Goal: Information Seeking & Learning: Find specific fact

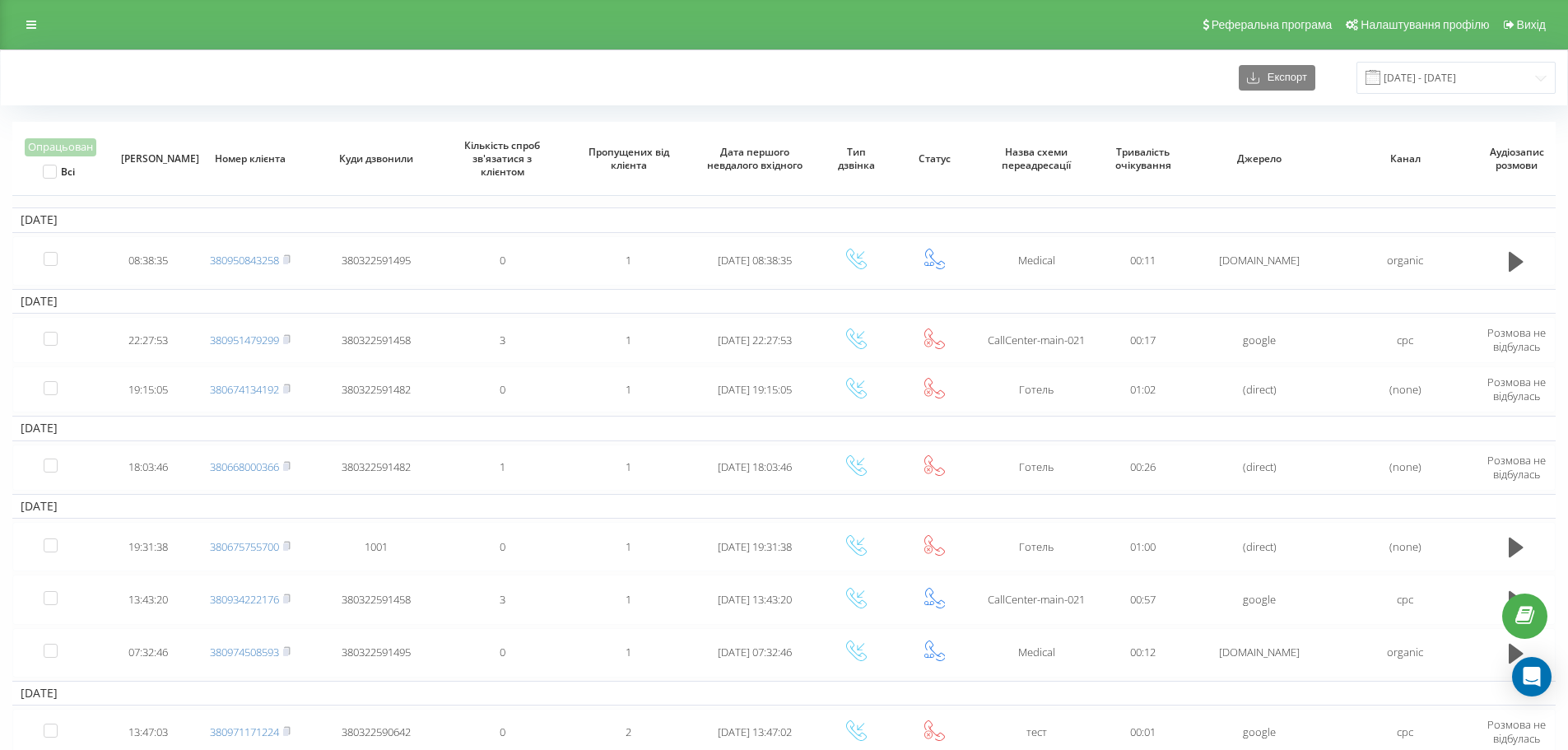
click at [30, 0] on div "Реферальна програма Налаштування профілю Вихід" at bounding box center [784, 25] width 1568 height 49
click at [36, 14] on link at bounding box center [30, 25] width 30 height 23
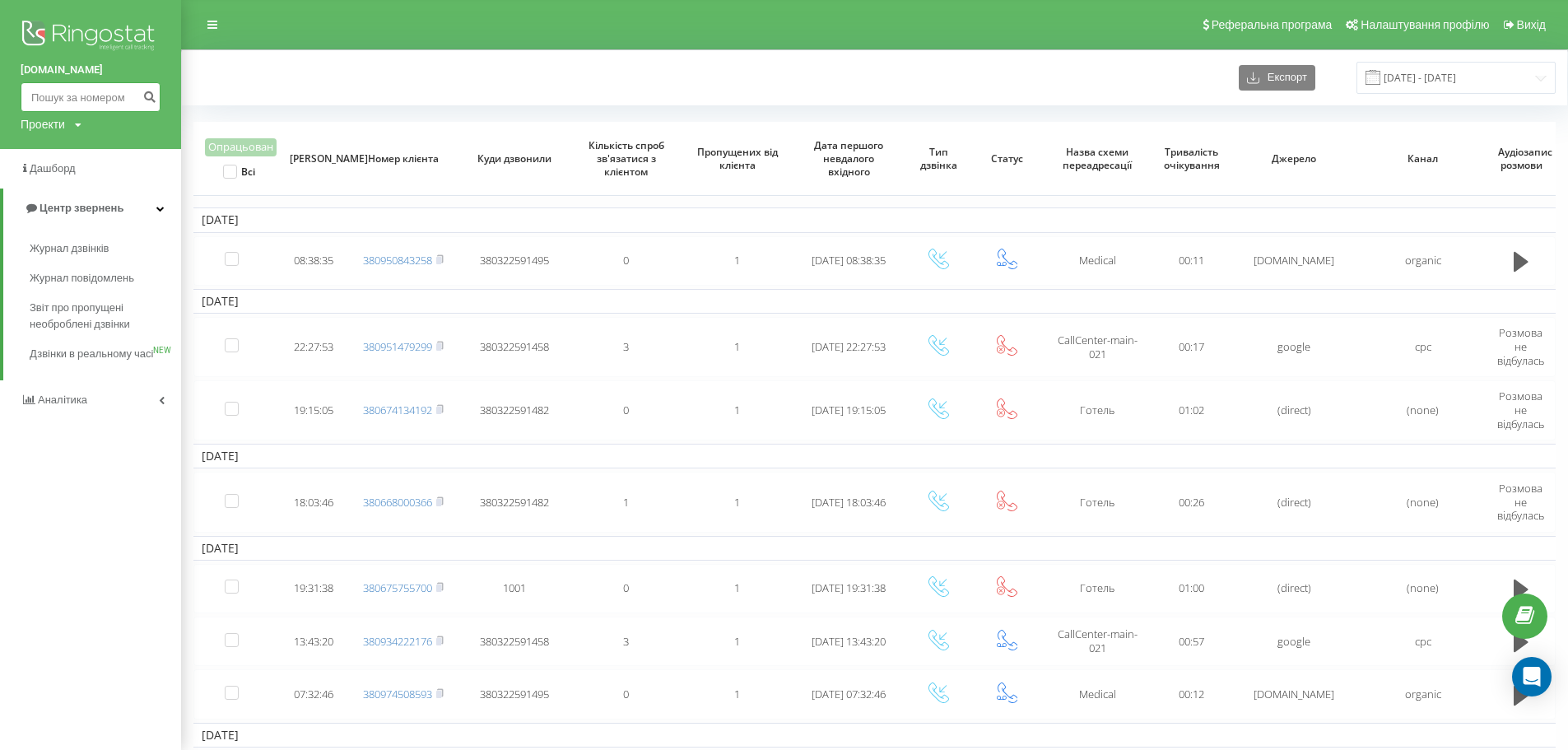
click at [80, 96] on input at bounding box center [90, 97] width 140 height 30
paste input "[PHONE_NUMBER]"
type input "[PHONE_NUMBER]"
click at [149, 95] on icon "submit" at bounding box center [149, 95] width 14 height 10
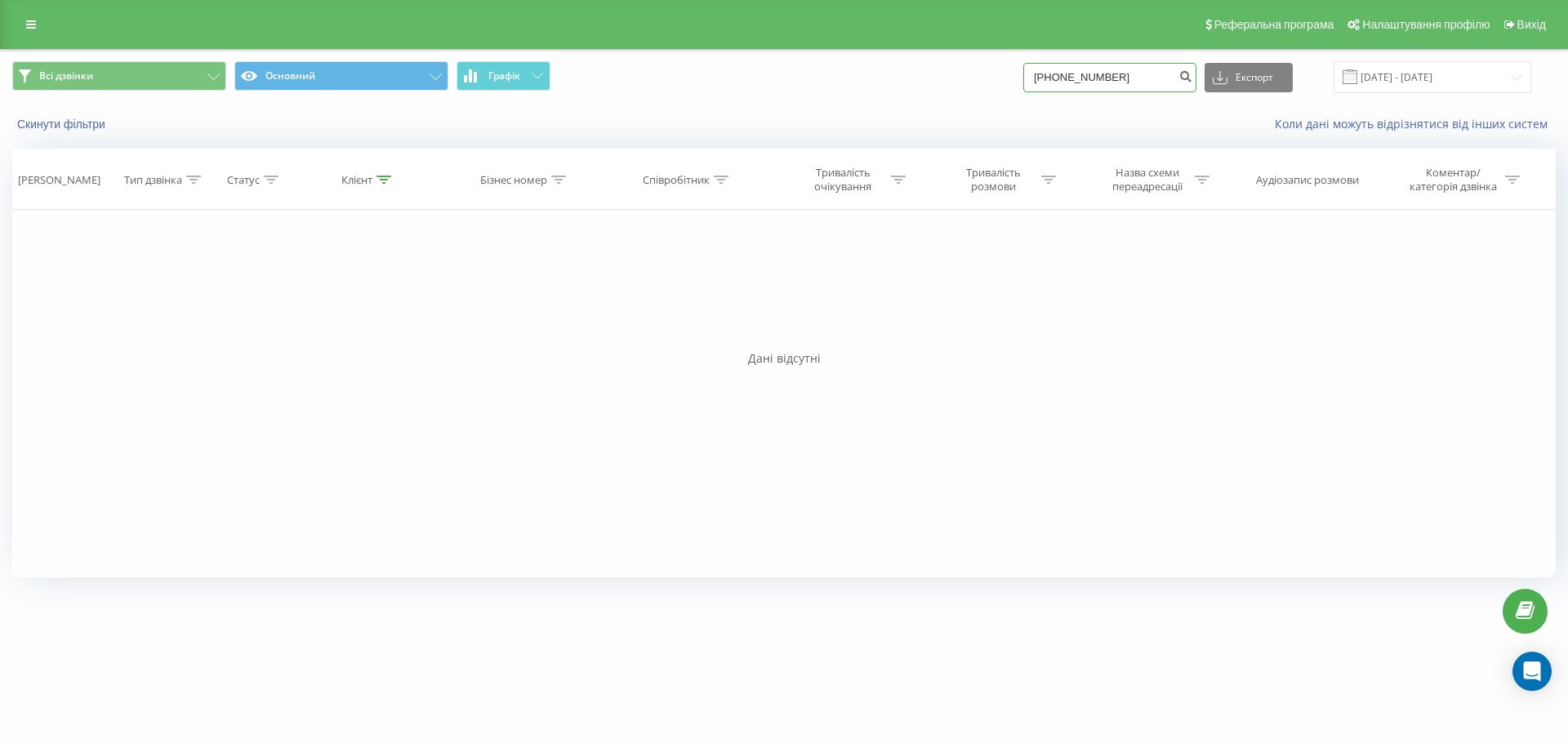
click at [1068, 72] on input "[PHONE_NUMBER]" at bounding box center [1110, 77] width 173 height 29
type input "0978116535"
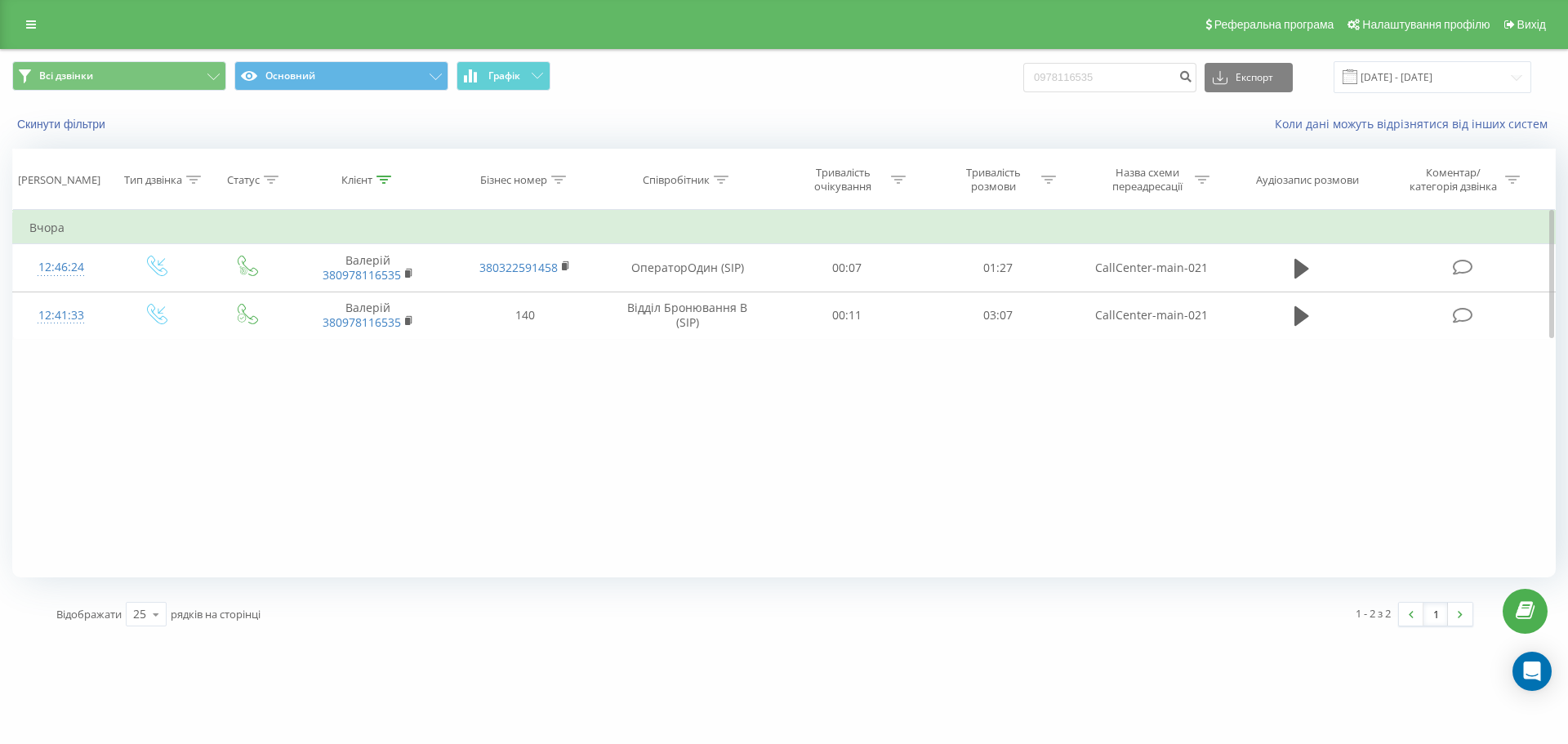
click at [1393, 390] on div "Фільтрувати за умовою Дорівнює Введіть значення Скасувати OK Фільтрувати за умо…" at bounding box center [784, 393] width 1544 height 367
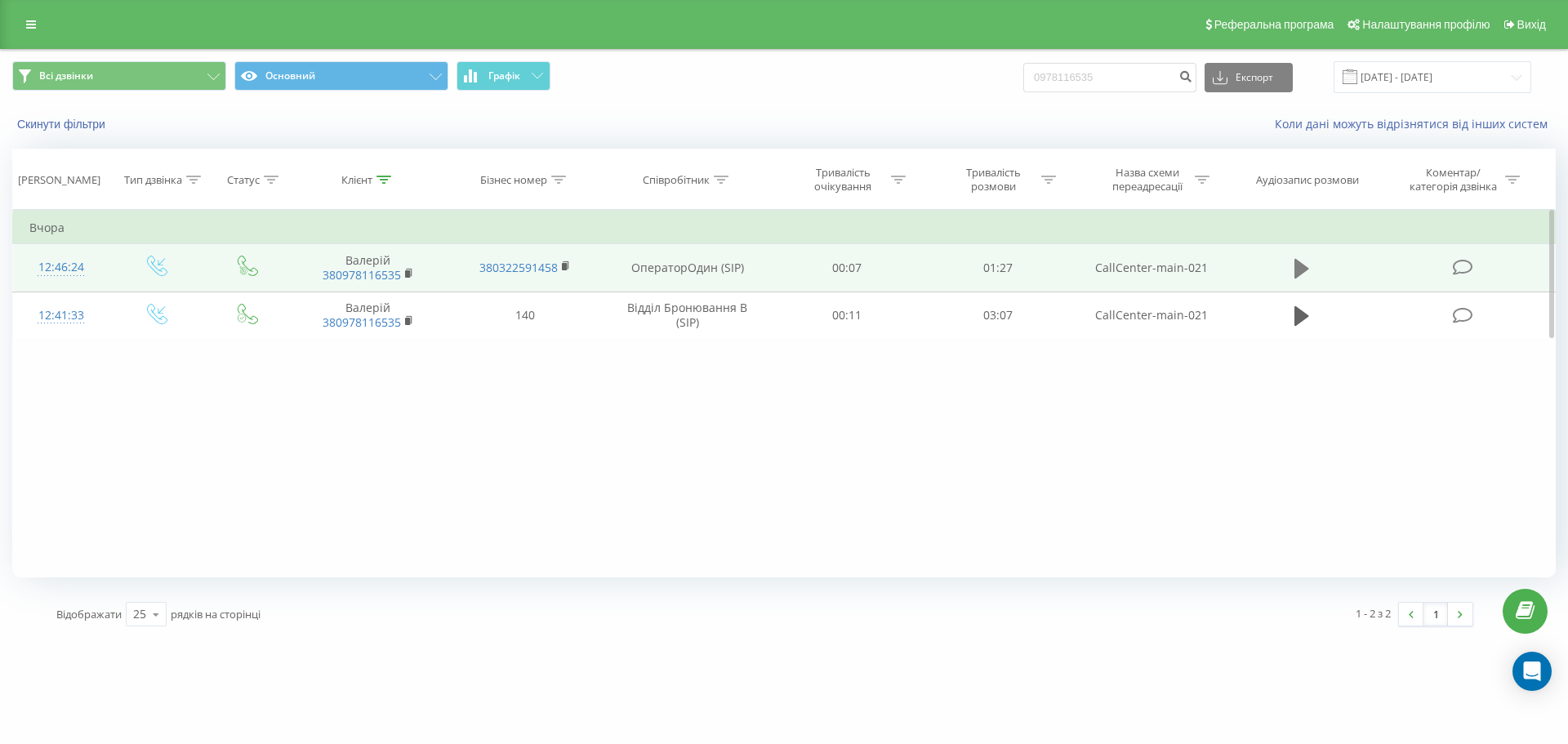
click at [1292, 270] on button at bounding box center [1301, 268] width 24 height 24
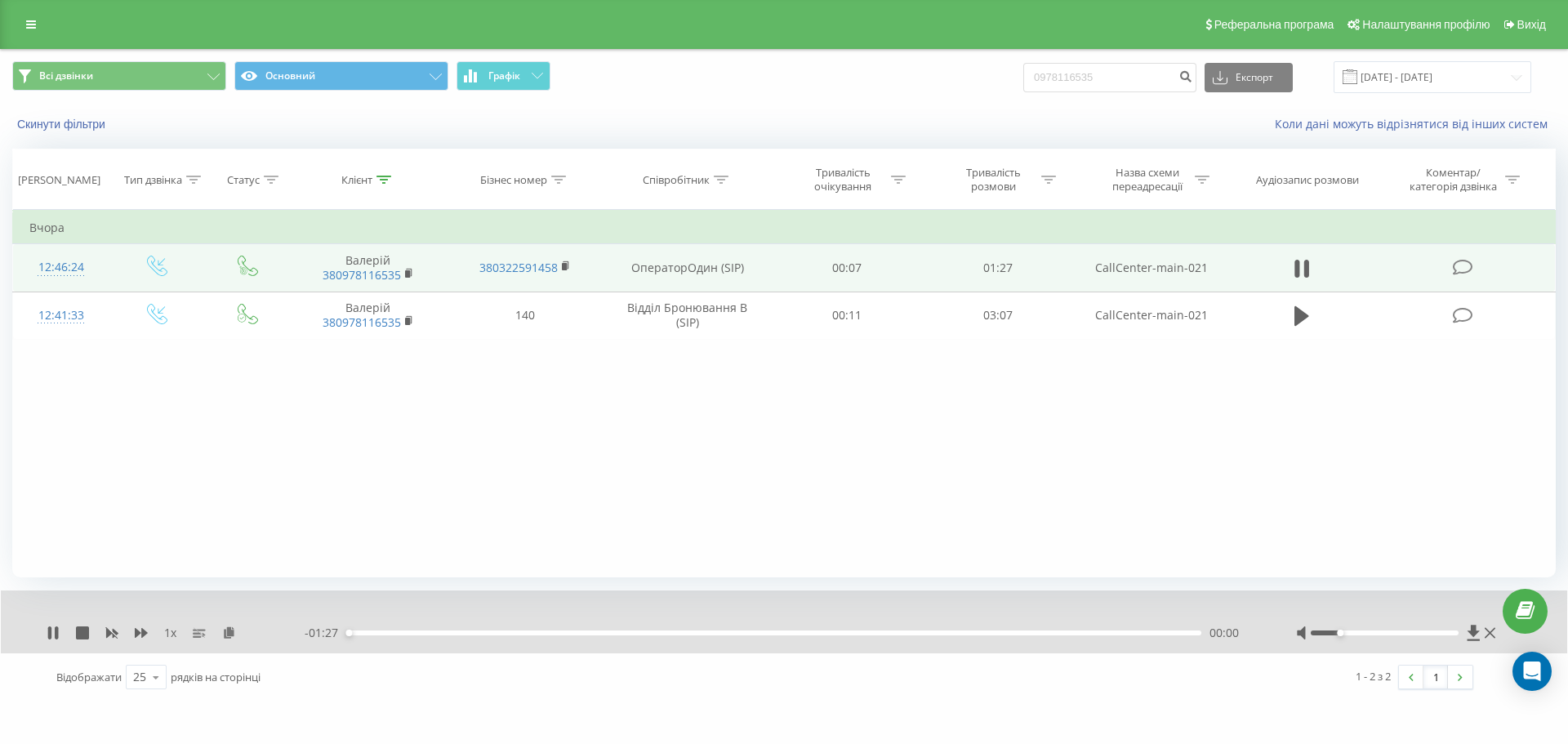
drag, startPoint x: 1381, startPoint y: 631, endPoint x: 1341, endPoint y: 634, distance: 40.1
click at [1341, 634] on div "Accessibility label" at bounding box center [1340, 633] width 7 height 7
click at [1171, 447] on div "Фільтрувати за умовою Дорівнює Введіть значення Скасувати OK Фільтрувати за умо…" at bounding box center [784, 393] width 1544 height 367
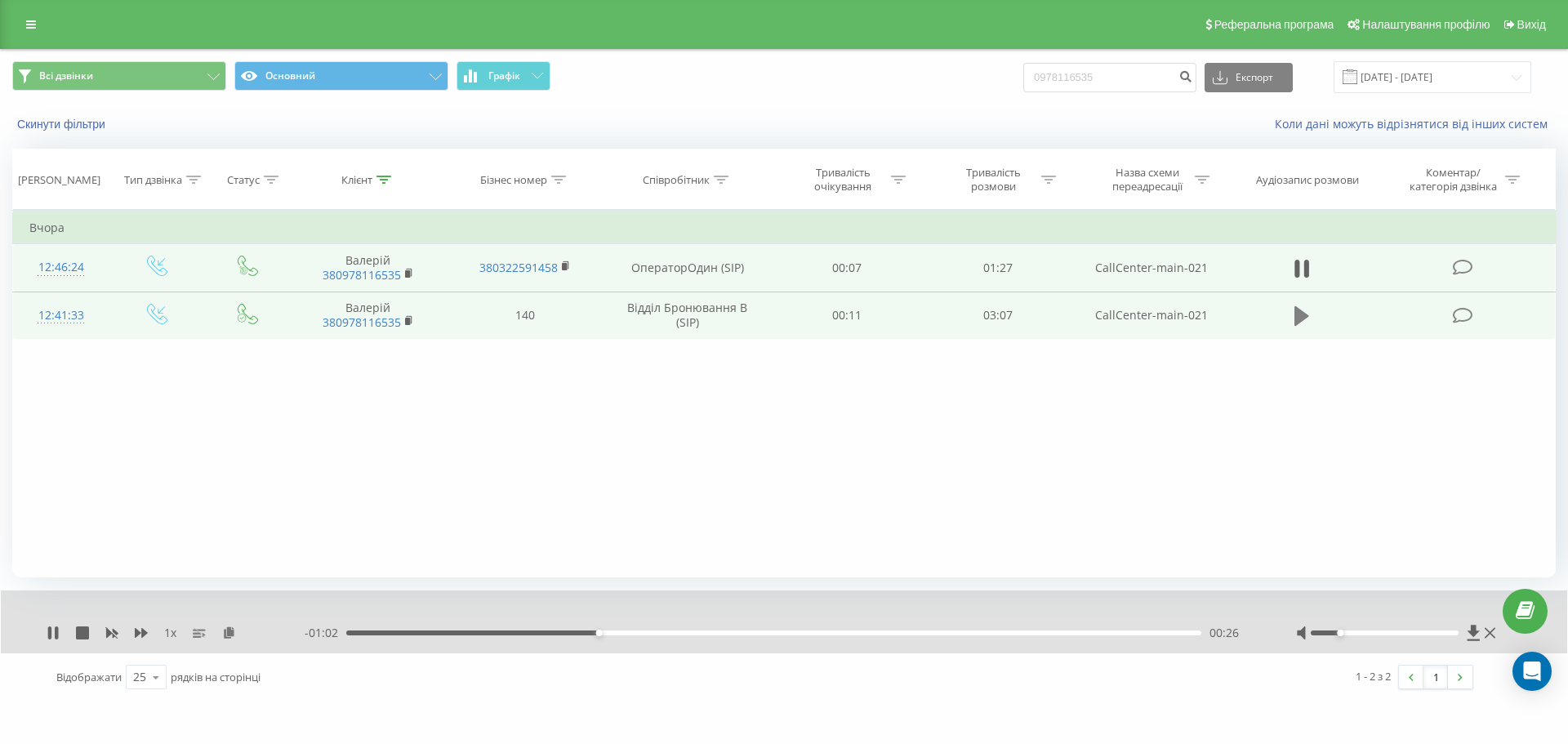
click at [1300, 312] on icon at bounding box center [1301, 315] width 14 height 19
drag, startPoint x: 1342, startPoint y: 634, endPoint x: 1365, endPoint y: 638, distance: 23.3
click at [1365, 638] on div at bounding box center [1397, 632] width 203 height 16
click at [1085, 451] on div "Фільтрувати за умовою Дорівнює Введіть значення Скасувати OK Фільтрувати за умо…" at bounding box center [784, 393] width 1544 height 367
click at [1234, 460] on div "Фільтрувати за умовою Дорівнює Введіть значення Скасувати OK Фільтрувати за умо…" at bounding box center [784, 393] width 1544 height 367
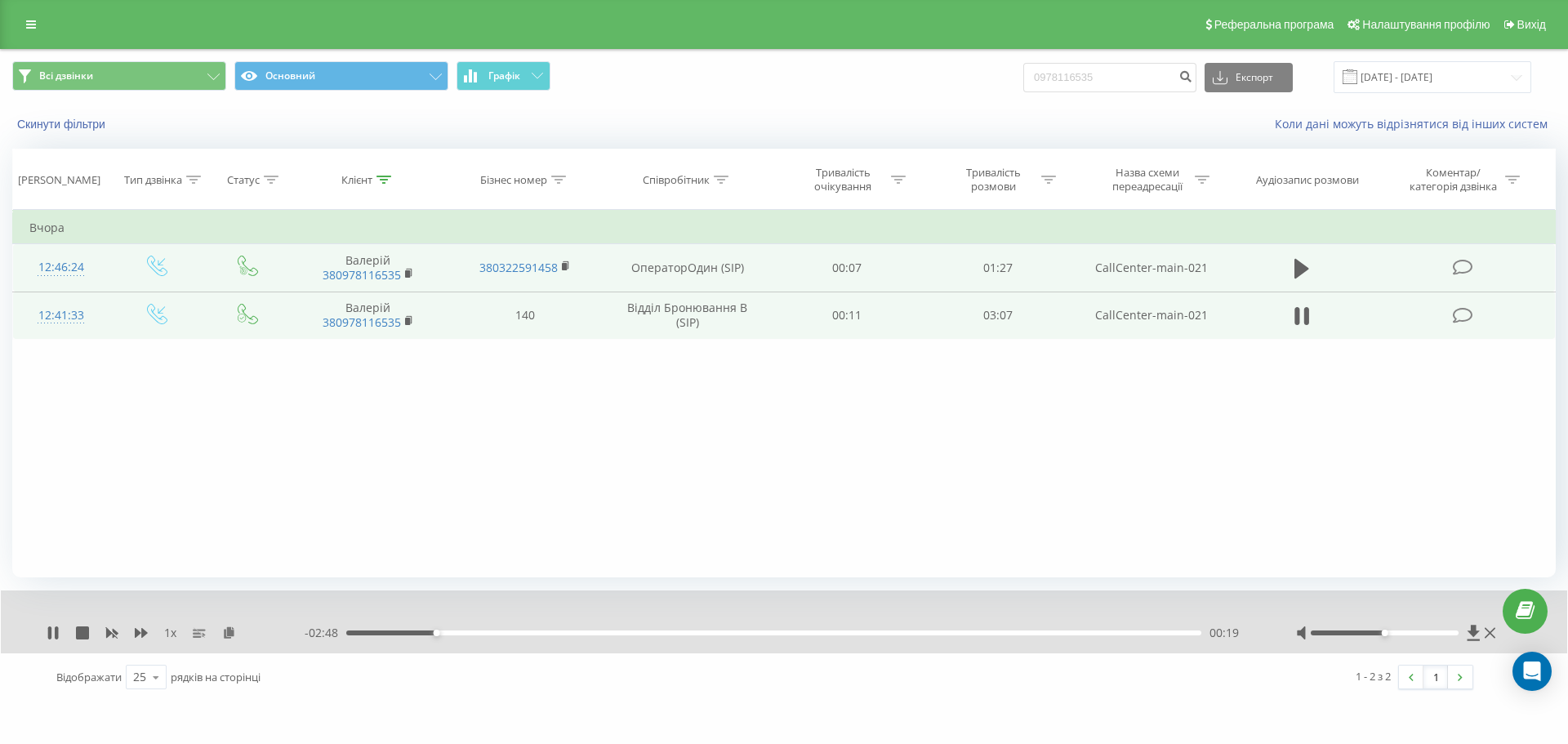
drag, startPoint x: 1367, startPoint y: 631, endPoint x: 1387, endPoint y: 637, distance: 20.9
click at [1387, 637] on div at bounding box center [1397, 632] width 203 height 16
drag, startPoint x: 444, startPoint y: 635, endPoint x: 478, endPoint y: 640, distance: 34.4
click at [478, 640] on div "- 02:38 00:29 00:29" at bounding box center [779, 632] width 950 height 16
drag, startPoint x: 1387, startPoint y: 635, endPoint x: 1396, endPoint y: 638, distance: 9.5
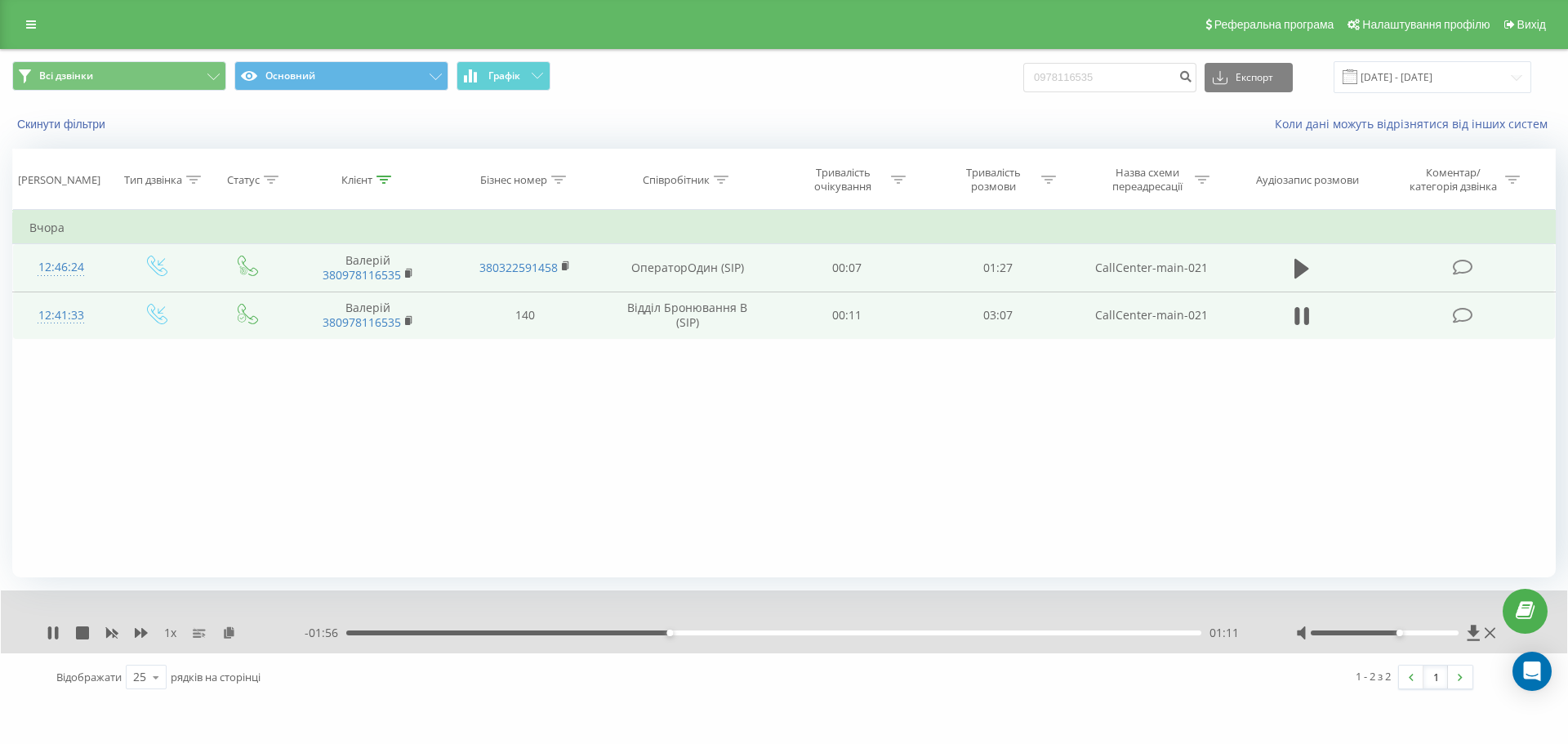
click at [1396, 638] on div at bounding box center [1397, 632] width 203 height 16
click at [50, 632] on icon at bounding box center [50, 633] width 3 height 13
